Goal: Information Seeking & Learning: Learn about a topic

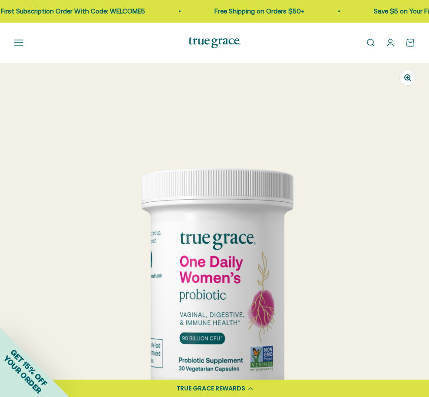
click at [23, 43] on button "Open navigation menu" at bounding box center [19, 43] width 10 height 10
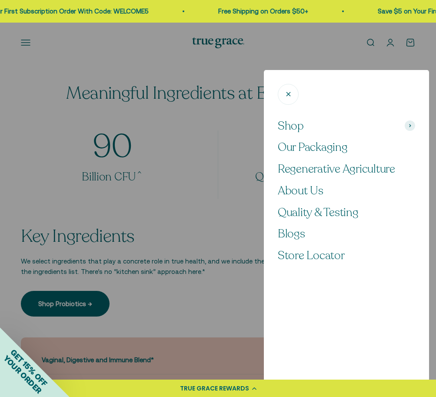
scroll to position [0, 637]
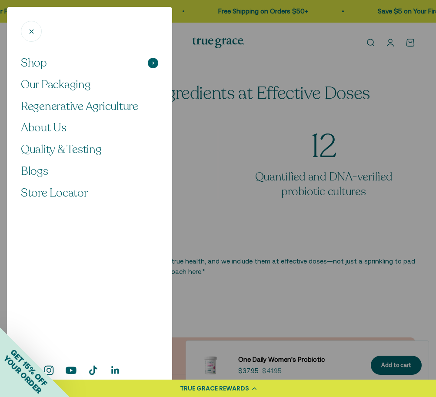
click at [156, 63] on span at bounding box center [153, 63] width 10 height 10
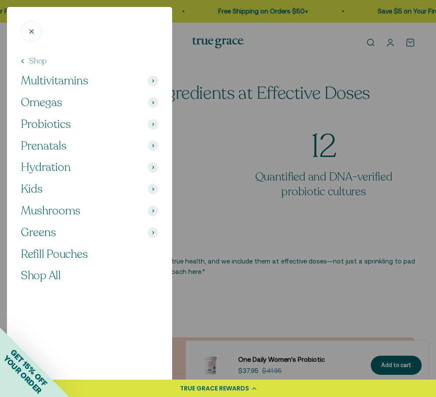
click at [153, 79] on icon at bounding box center [153, 80] width 2 height 3
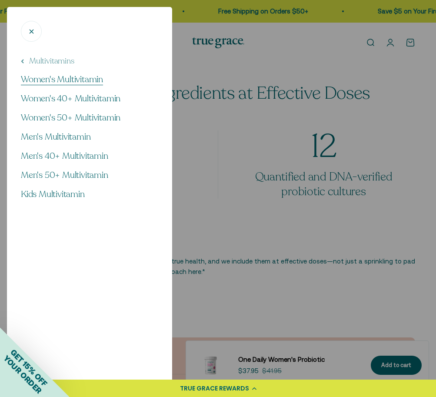
click at [86, 78] on span "Women's Multivitamin" at bounding box center [62, 79] width 82 height 12
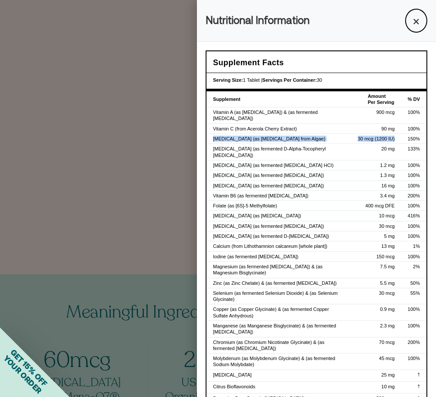
drag, startPoint x: 391, startPoint y: 137, endPoint x: 208, endPoint y: 139, distance: 182.9
click at [208, 139] on tr "Vitamin D3 (as Cholecalciferol from Algae) 30 mcg (1200 IU) 150%" at bounding box center [316, 139] width 220 height 10
copy tr "Vitamin D3 (as Cholecalciferol from Algae) 30 mcg (1200 IU)"
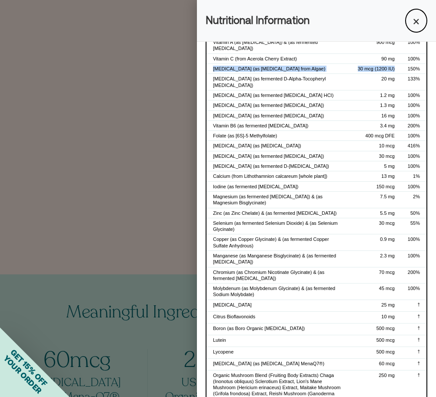
scroll to position [88, 0]
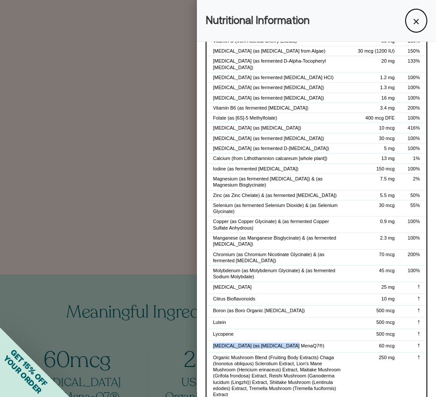
drag, startPoint x: 303, startPoint y: 334, endPoint x: 213, endPoint y: 335, distance: 89.9
click at [213, 342] on div "Vitamin K (as Vitamin K2 MenaQ7®)" at bounding box center [279, 345] width 132 height 6
copy div "Vitamin K (as Vitamin K2 MenaQ7®)"
click at [138, 145] on div at bounding box center [218, 198] width 436 height 397
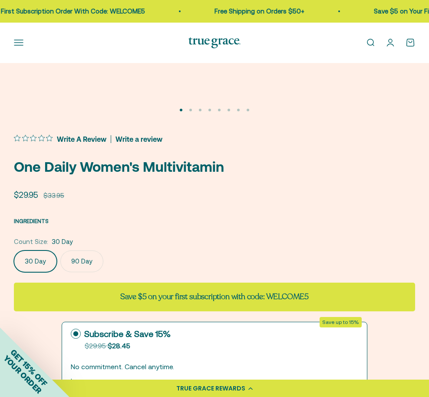
click at [36, 222] on span "INGREDIENTS" at bounding box center [31, 221] width 35 height 7
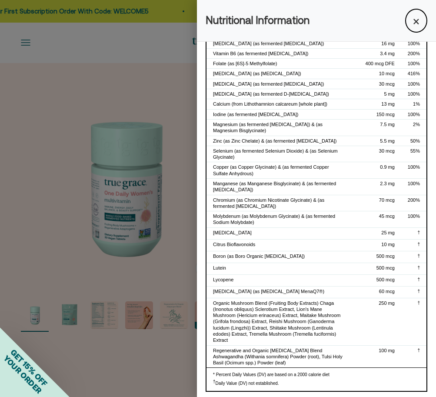
scroll to position [182, 0]
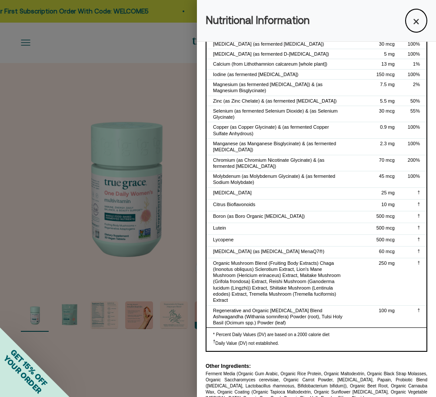
click at [281, 327] on div "* Percent Daily Values (DV) are based on a 2000 calorie diet † Daily Value (DV)…" at bounding box center [316, 338] width 220 height 23
drag, startPoint x: 302, startPoint y: 309, endPoint x: 243, endPoint y: 295, distance: 60.6
click at [243, 307] on div "Regenerative and Organic [MEDICAL_DATA] Blend Ashwagandha (Withania somnifera) …" at bounding box center [279, 316] width 132 height 19
click at [414, 311] on td "†" at bounding box center [413, 316] width 25 height 22
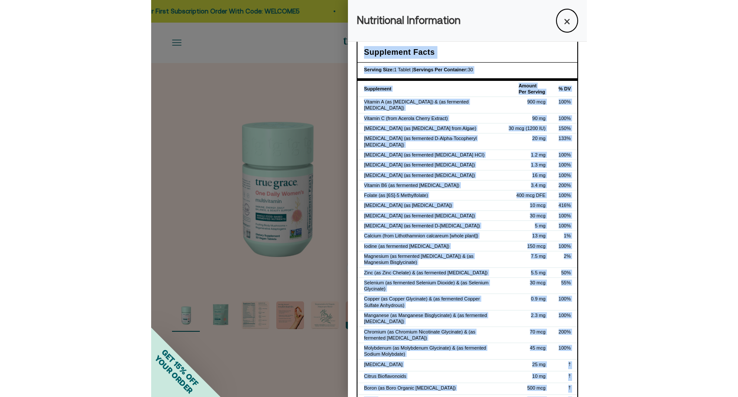
scroll to position [0, 0]
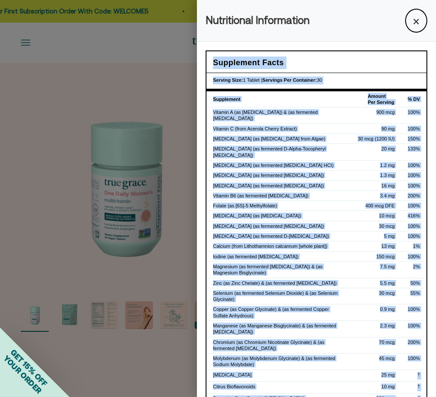
drag, startPoint x: 416, startPoint y: 298, endPoint x: 201, endPoint y: 55, distance: 325.0
click at [201, 55] on div "Supplement Facts Serving Size: 1 Tablet | Servings Per Container: 30 Supplement…" at bounding box center [316, 317] width 239 height 550
copy div "Supplement Facts Serving Size: 1 Tablet | Servings Per Container: 30 Supplement…"
click at [407, 22] on button "×" at bounding box center [416, 21] width 22 height 24
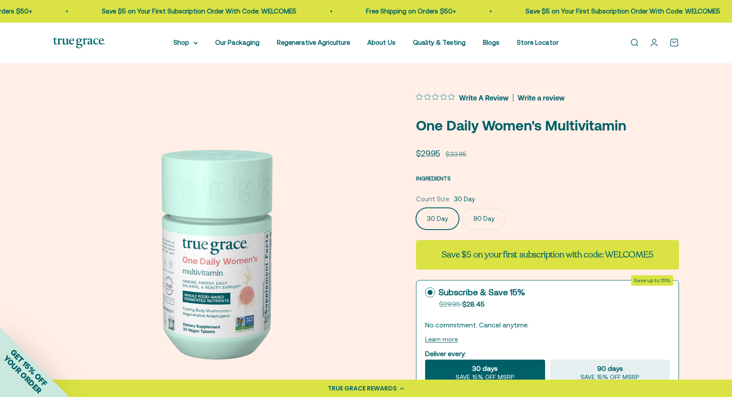
click at [435, 177] on span "INGREDIENTS" at bounding box center [433, 178] width 35 height 7
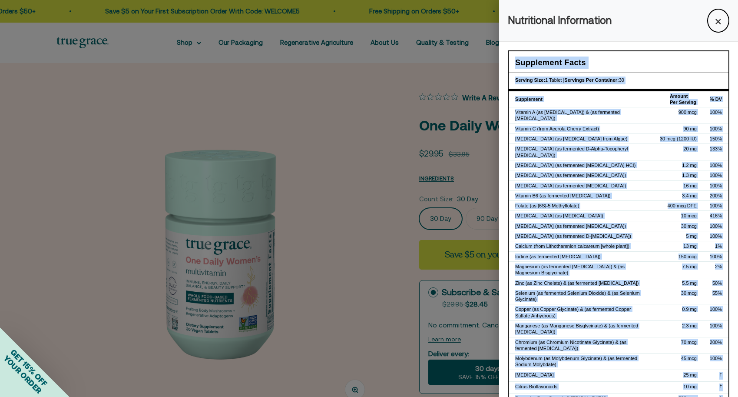
click at [435, 241] on td "Calcium (from Lithothamnion calcareum [whole plant])" at bounding box center [581, 246] width 145 height 10
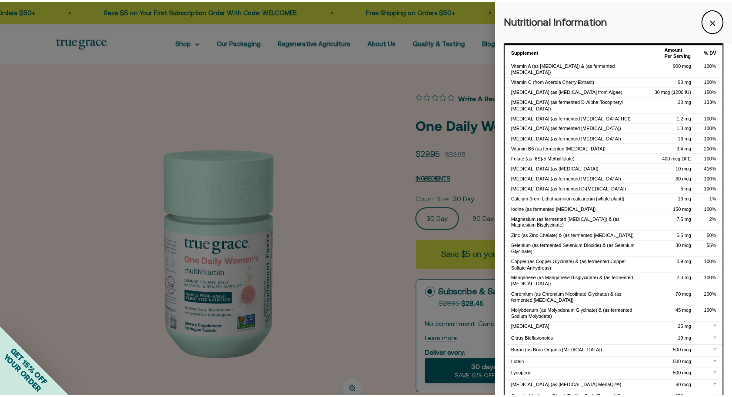
scroll to position [96, 0]
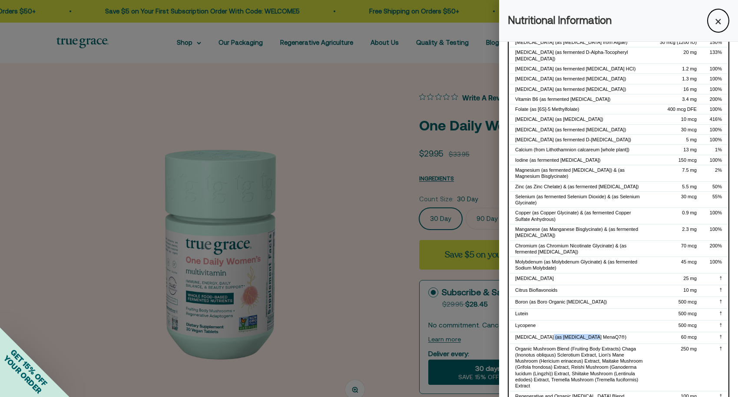
drag, startPoint x: 591, startPoint y: 324, endPoint x: 544, endPoint y: 323, distance: 46.5
click at [435, 334] on div "[MEDICAL_DATA] (as [MEDICAL_DATA] MenaQ7®)" at bounding box center [581, 337] width 132 height 6
copy div "Vitamin K2 MenaQ7®"
click at [371, 176] on div at bounding box center [369, 198] width 738 height 397
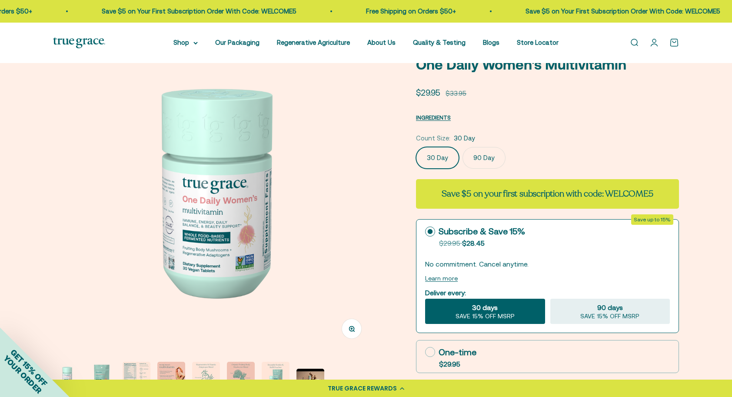
scroll to position [0, 0]
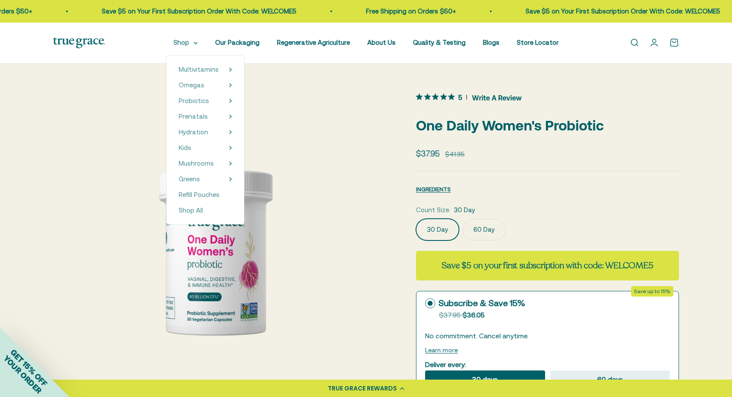
click at [179, 43] on summary "Shop" at bounding box center [185, 42] width 24 height 10
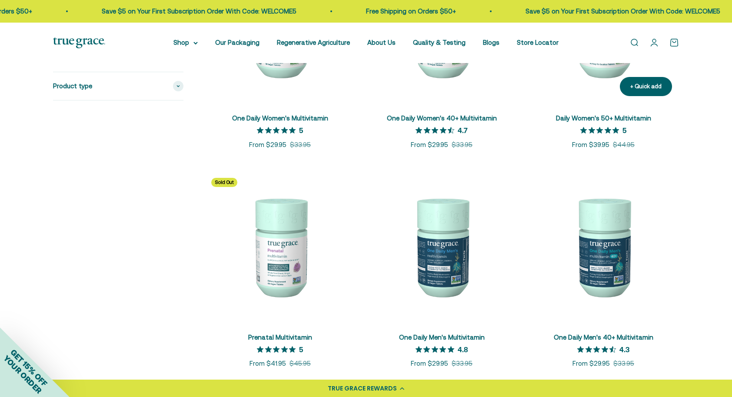
scroll to position [302, 0]
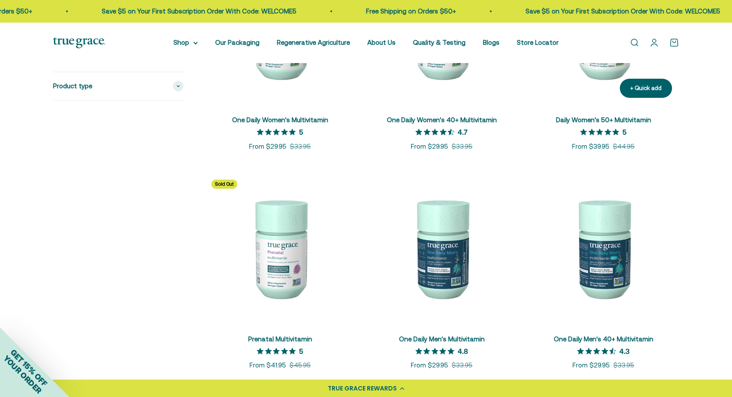
click at [602, 69] on img at bounding box center [602, 29] width 151 height 151
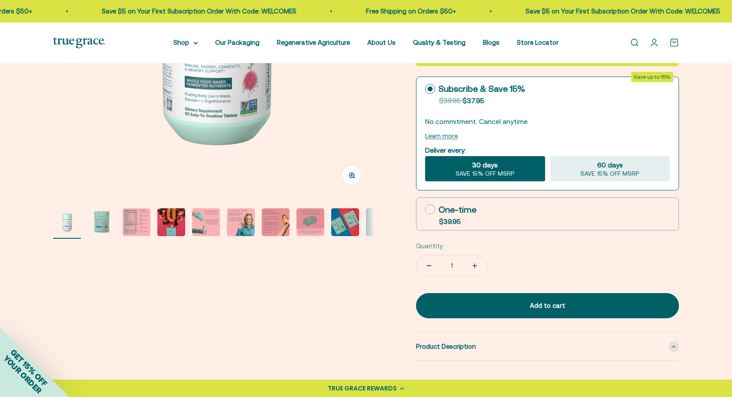
click at [138, 227] on img "Go to item 3" at bounding box center [137, 222] width 28 height 28
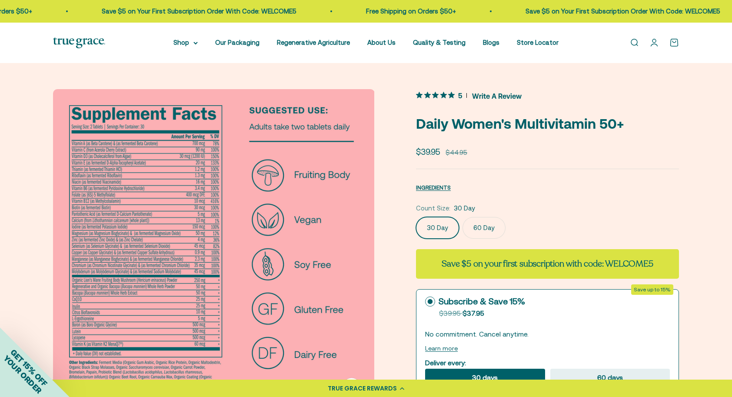
scroll to position [8, 0]
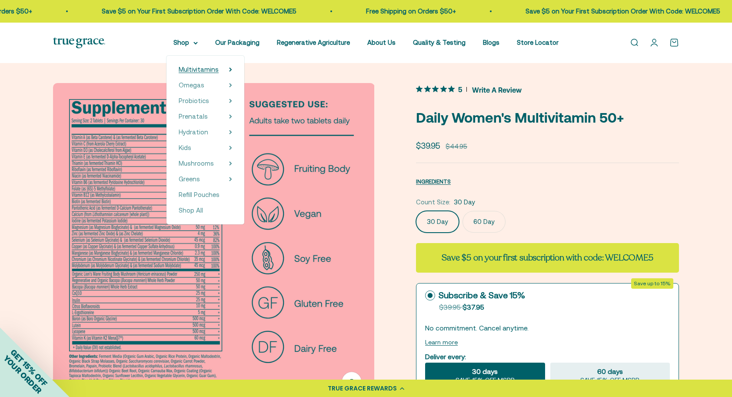
click at [213, 70] on span "Multivitamins" at bounding box center [199, 69] width 40 height 7
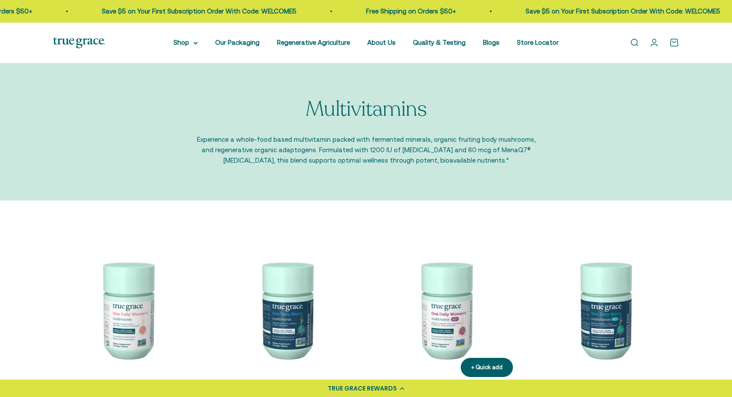
click at [437, 299] on img at bounding box center [445, 309] width 149 height 149
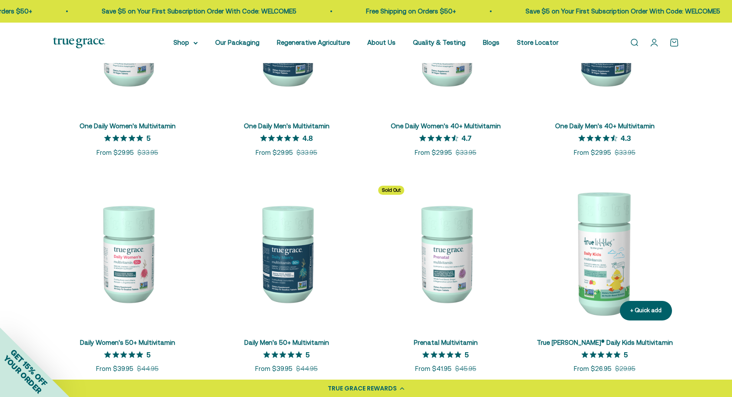
scroll to position [331, 0]
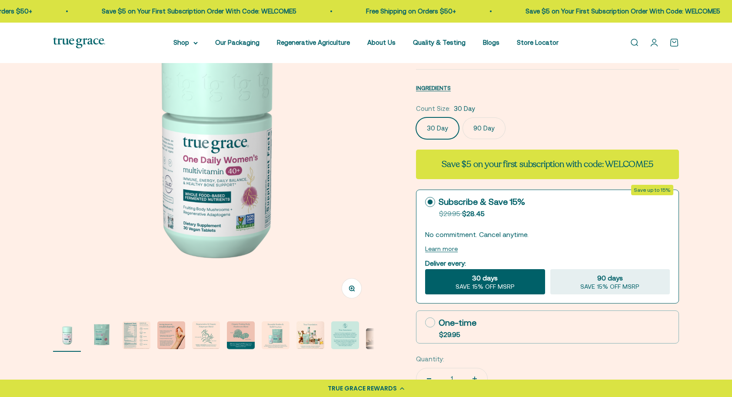
scroll to position [103, 0]
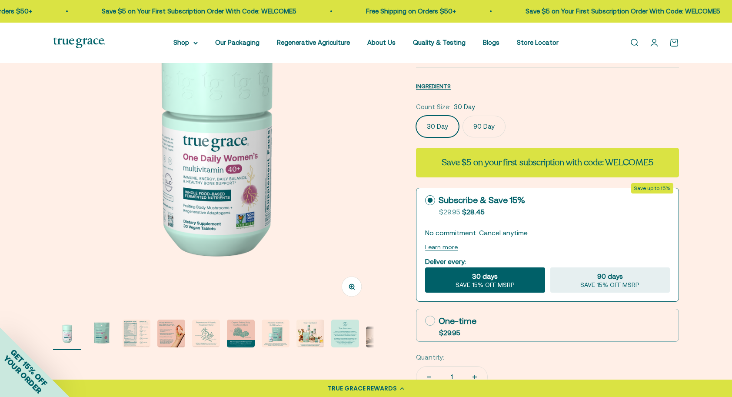
click at [134, 334] on img "Go to item 3" at bounding box center [137, 333] width 28 height 28
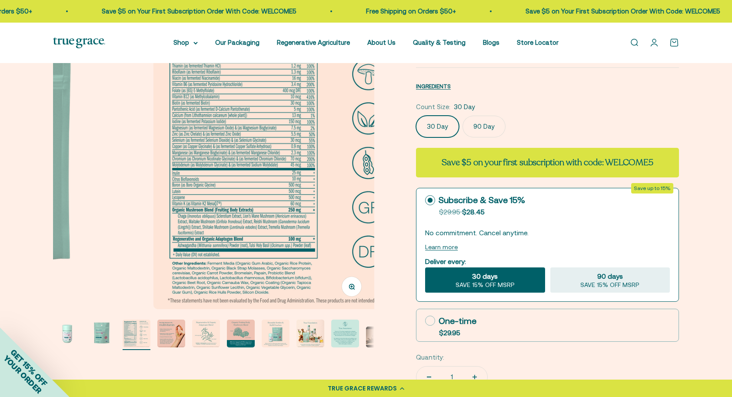
scroll to position [0, 663]
